Goal: Task Accomplishment & Management: Manage account settings

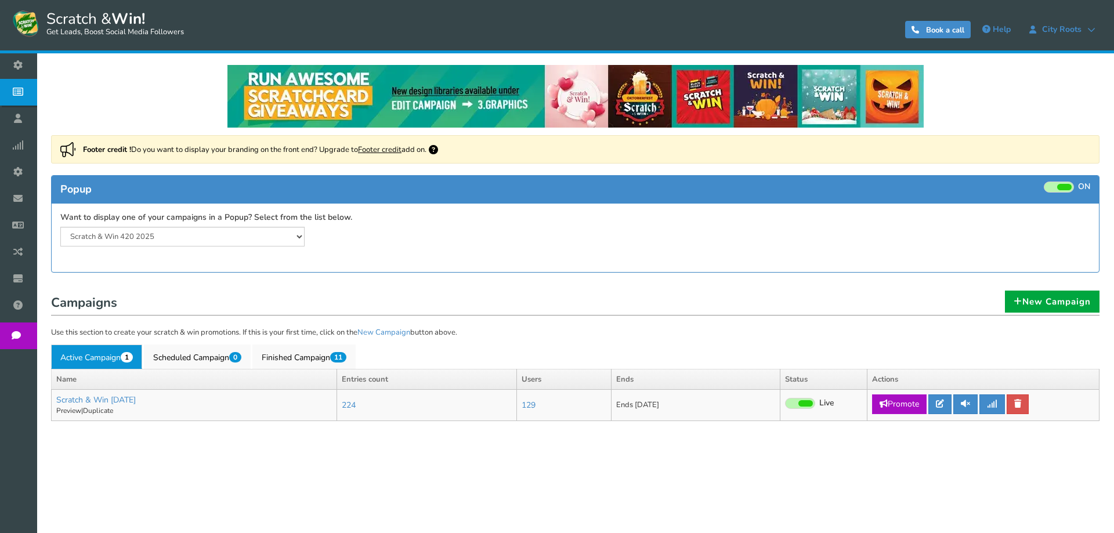
select select "20804"
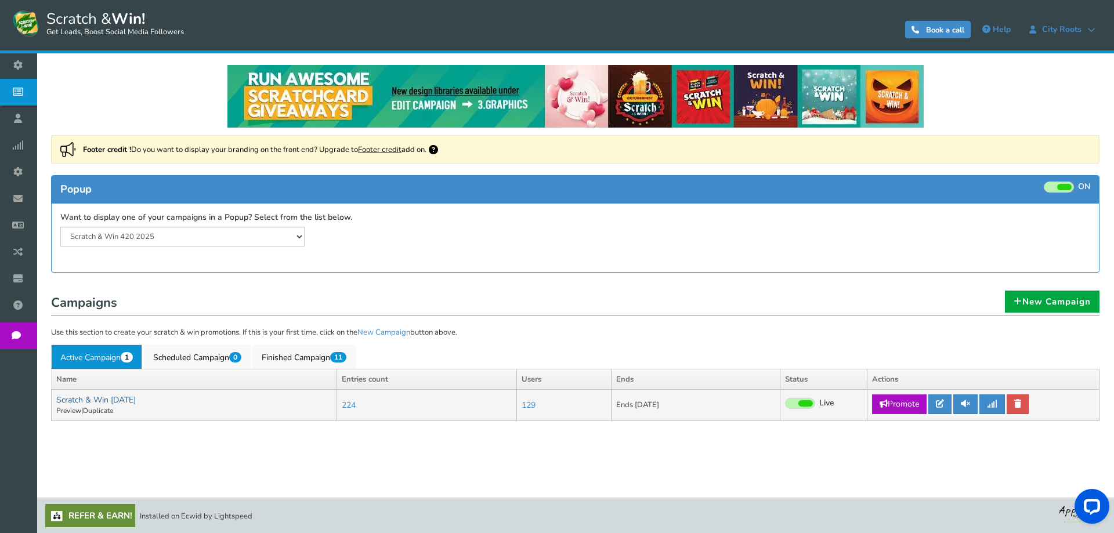
click at [136, 401] on link "Scratch & Win [DATE]" at bounding box center [96, 400] width 80 height 11
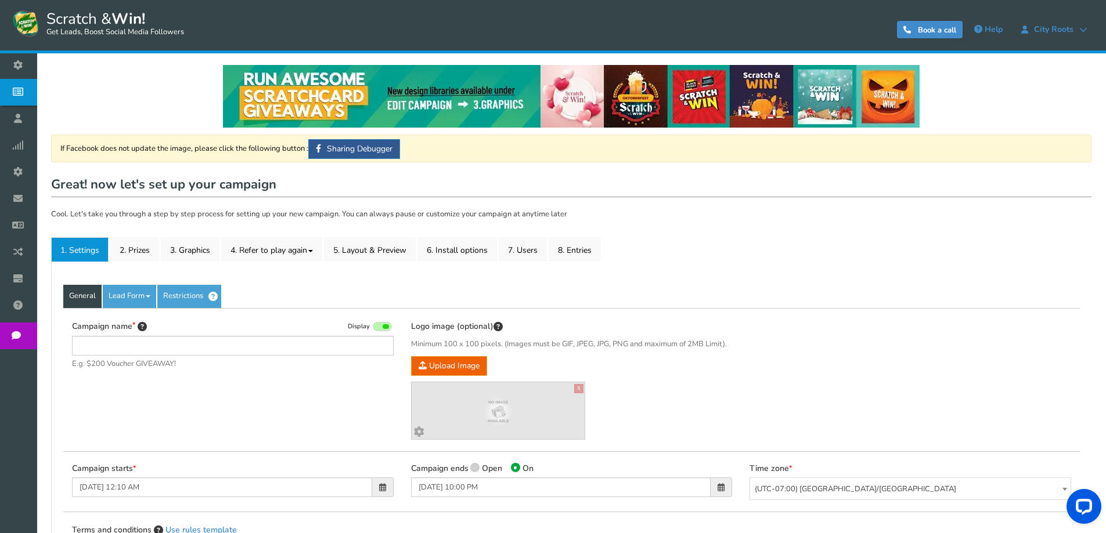
type input "Scratch & Win [DATE]"
click at [125, 254] on link "2. Prizes" at bounding box center [134, 249] width 49 height 24
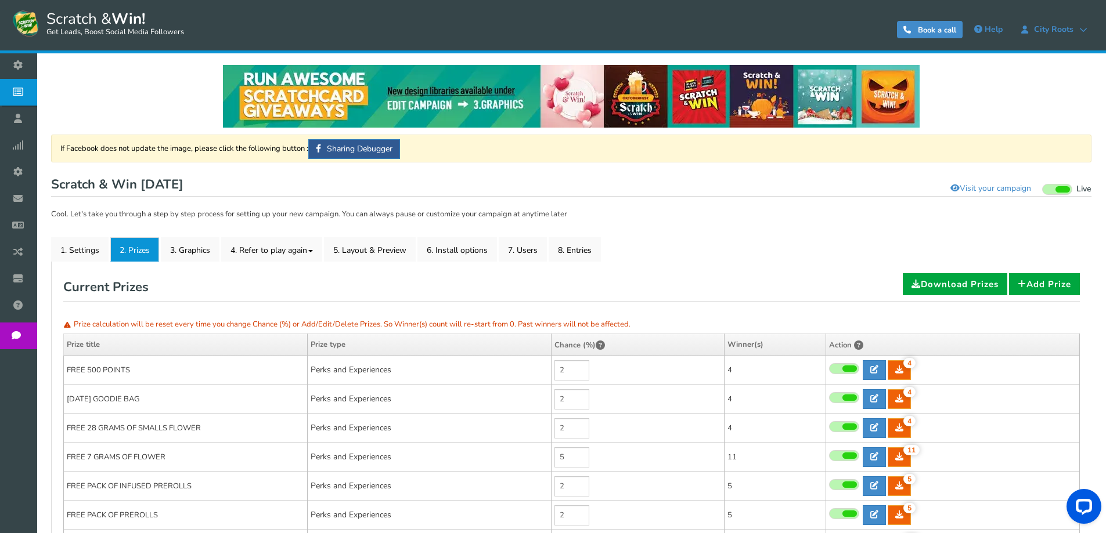
scroll to position [174, 0]
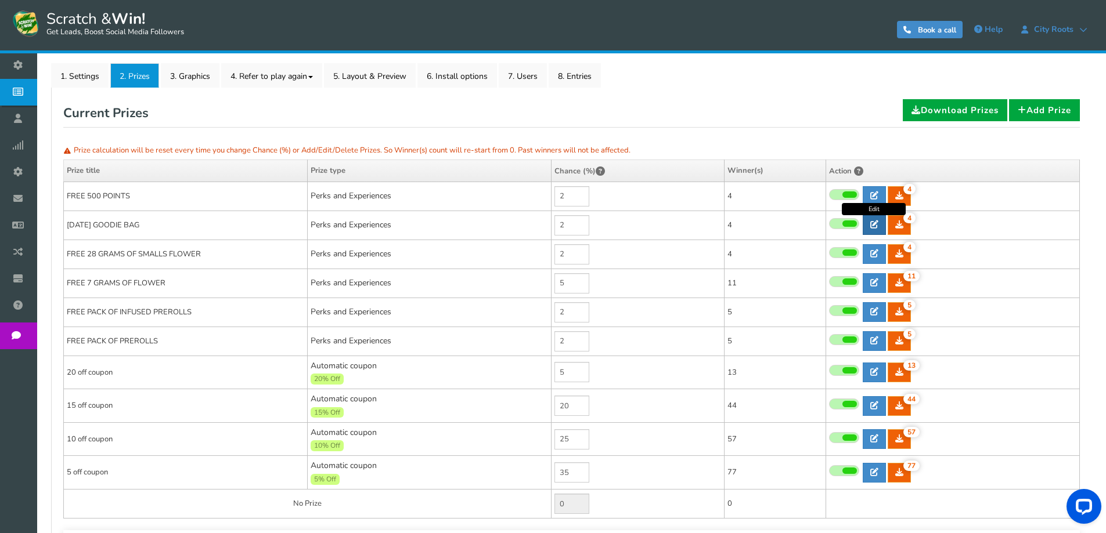
click at [876, 225] on icon at bounding box center [874, 225] width 8 height 8
type input "[DATE] GOODIE BAG"
type textarea "WIN A FREE [DATE] GOODIE BAG CONSIS OF THE FOLLOWING ITEM - GRINDER - 1 HIT PIP…"
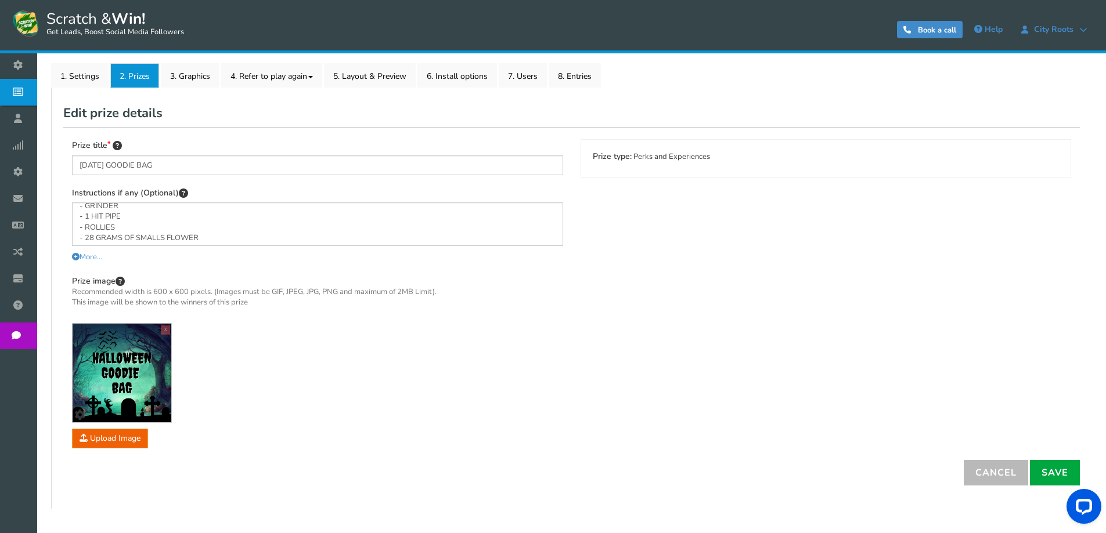
scroll to position [0, 0]
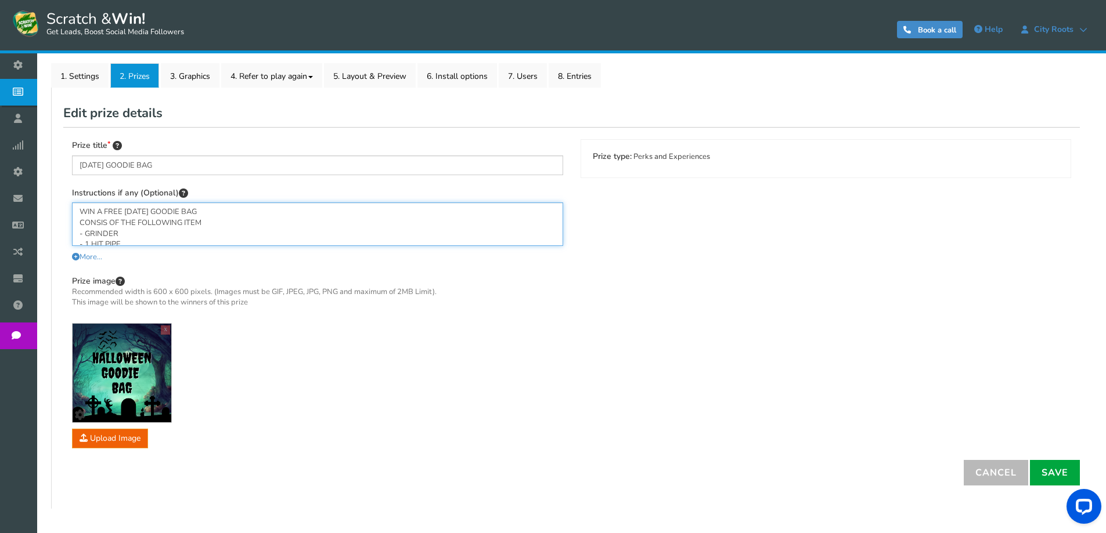
click at [157, 233] on textarea "WIN A FREE [DATE] GOODIE BAG CONSIS OF THE FOLLOWING ITEM - GRINDER - 1 HIT PIP…" at bounding box center [317, 225] width 491 height 44
click at [176, 218] on textarea "WIN A FREE [DATE] GOODIE BAG CONSIS OF THE FOLLOWING ITEM - GRINDER - 1 HIT PIP…" at bounding box center [317, 225] width 491 height 44
click at [142, 237] on textarea "WIN A FREE [DATE] GOODIE BAG CONSIS OF THE FOLLOWING ITEM - GRINDER - 1 HIT PIP…" at bounding box center [317, 225] width 491 height 44
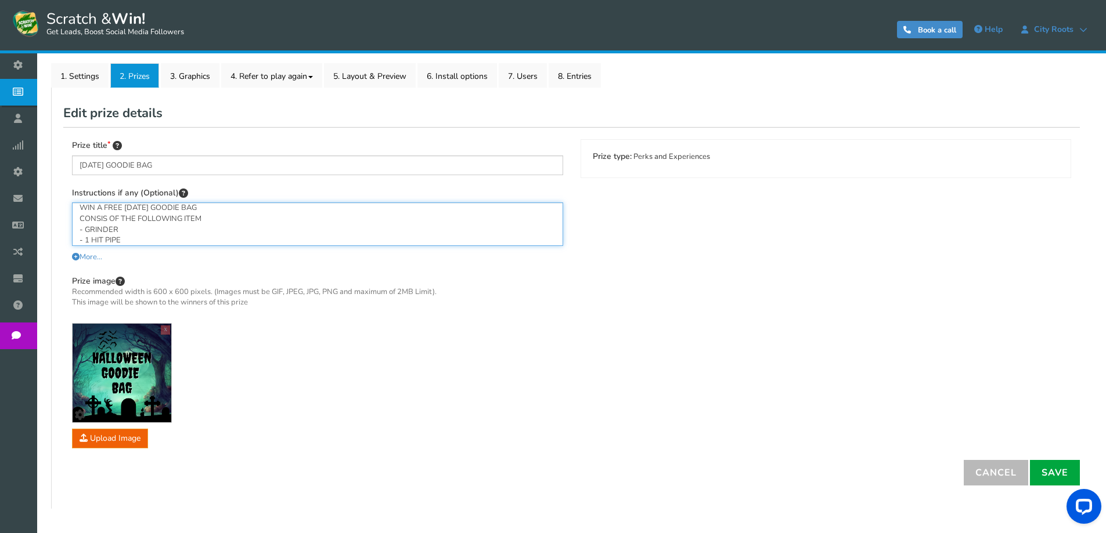
scroll to position [3, 0]
click at [151, 233] on textarea "WIN A FREE [DATE] GOODIE BAG CONSIS OF THE FOLLOWING ITEM - GRINDER - 1 HIT PIP…" at bounding box center [317, 225] width 491 height 44
